Goal: Navigation & Orientation: Find specific page/section

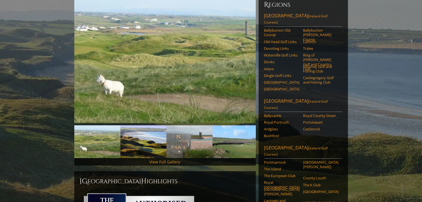
scroll to position [80, 0]
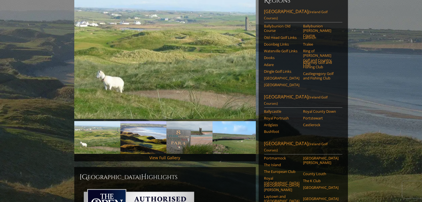
drag, startPoint x: 424, startPoint y: 44, endPoint x: 427, endPoint y: 62, distance: 18.1
click at [279, 156] on link "Portmarnock" at bounding box center [281, 158] width 35 height 4
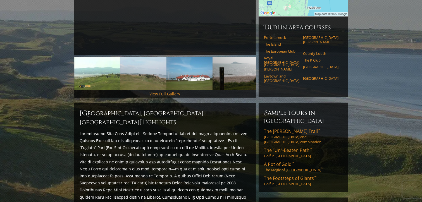
scroll to position [132, 0]
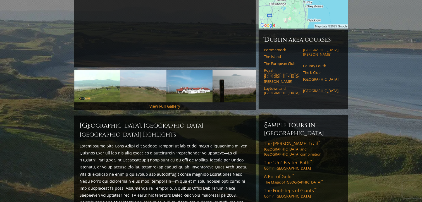
click at [320, 47] on link "[GEOGRAPHIC_DATA][PERSON_NAME]" at bounding box center [320, 51] width 35 height 9
